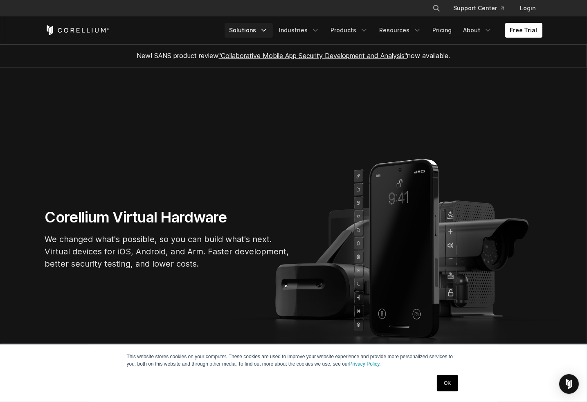
click at [264, 31] on link "Solutions" at bounding box center [248, 30] width 48 height 15
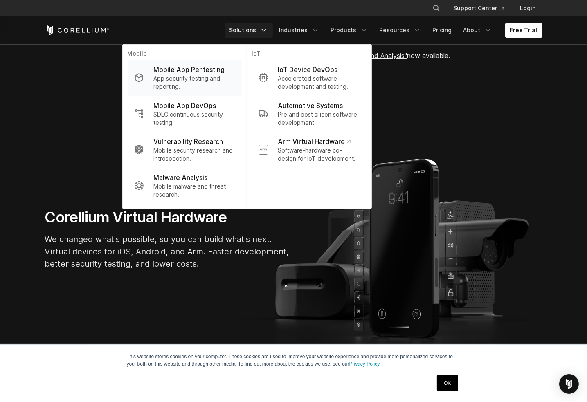
click at [215, 69] on p "Mobile App Pentesting" at bounding box center [188, 70] width 71 height 10
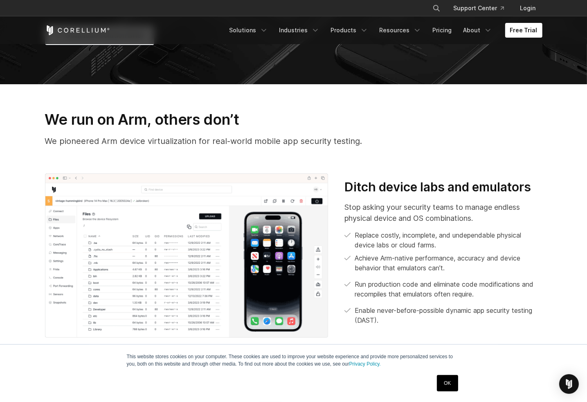
scroll to position [515, 0]
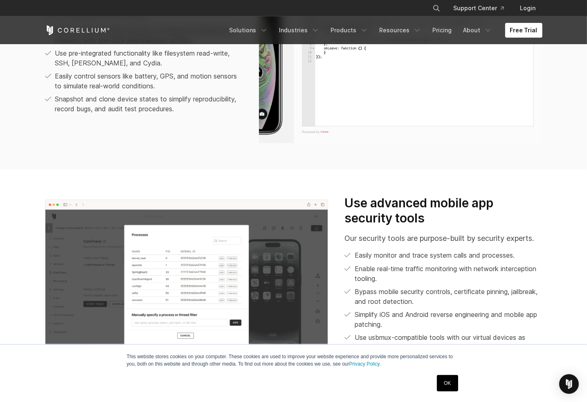
click at [449, 382] on link "OK" at bounding box center [447, 383] width 21 height 16
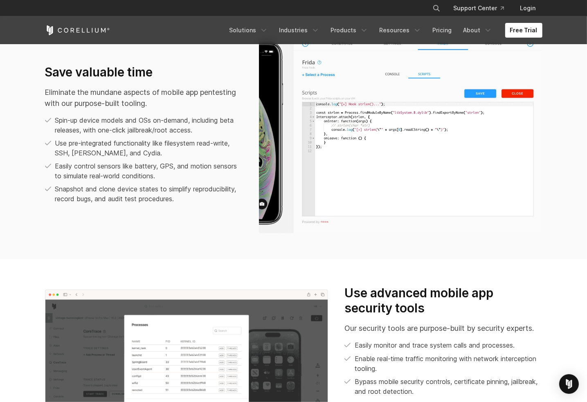
scroll to position [0, 0]
